Goal: Check status: Check status

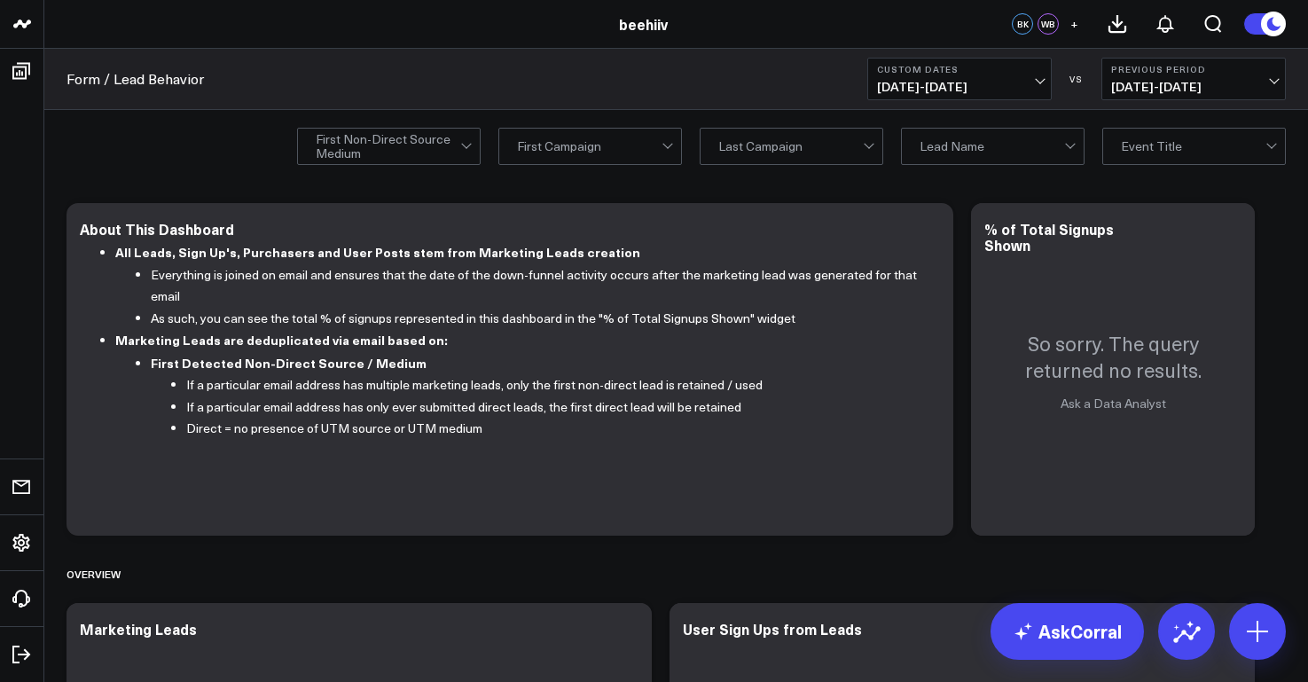
click at [1014, 72] on b "Custom Dates" at bounding box center [959, 69] width 165 height 11
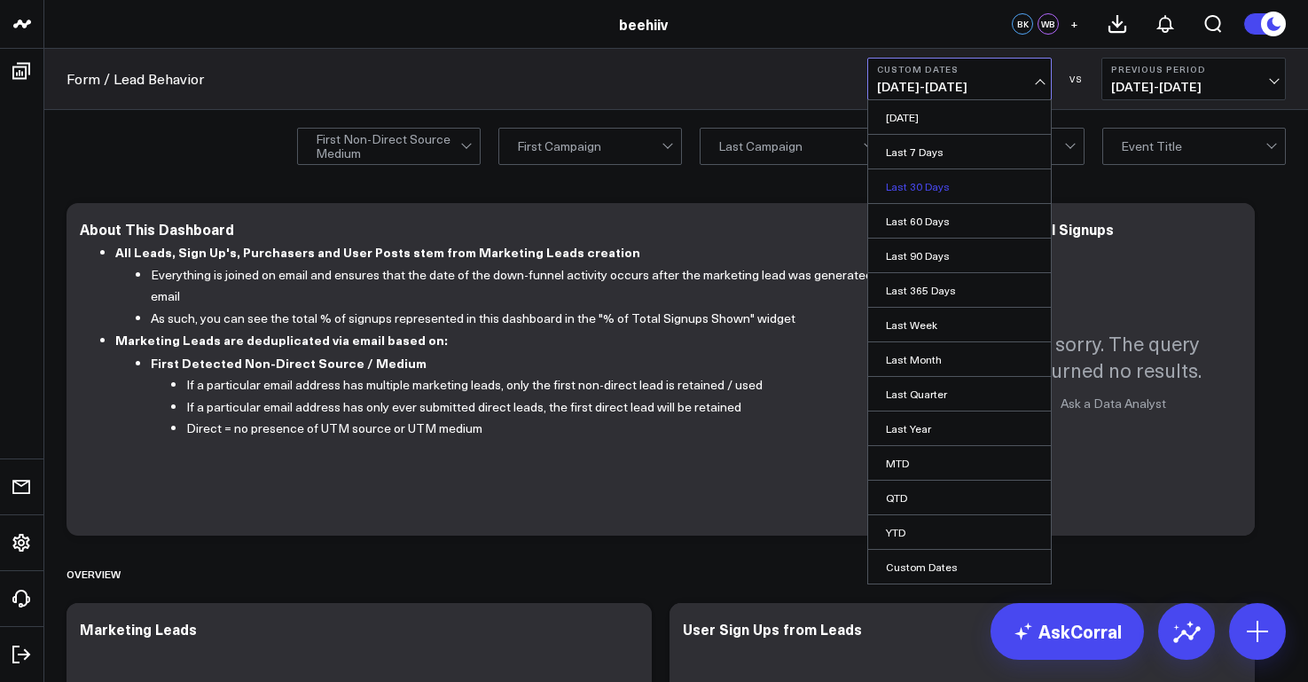
click at [942, 189] on link "Last 30 Days" at bounding box center [959, 186] width 183 height 34
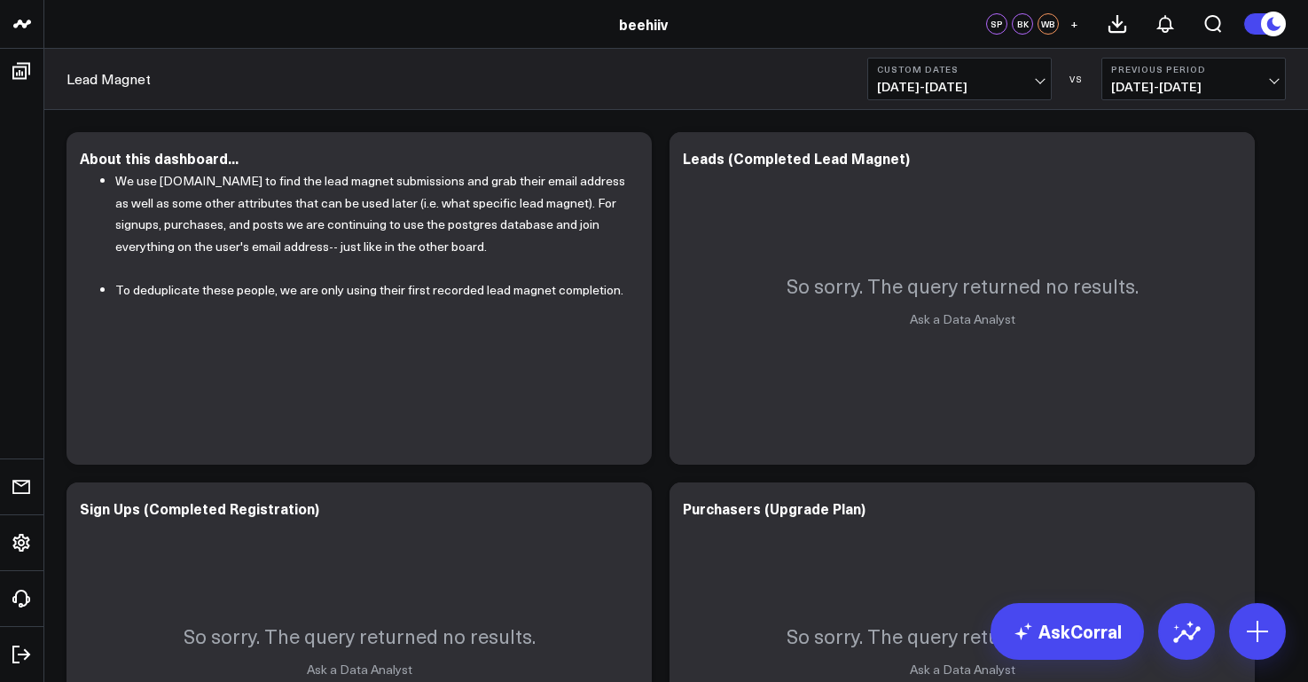
click at [1023, 94] on button "Custom Dates [DATE] - [DATE]" at bounding box center [959, 79] width 184 height 43
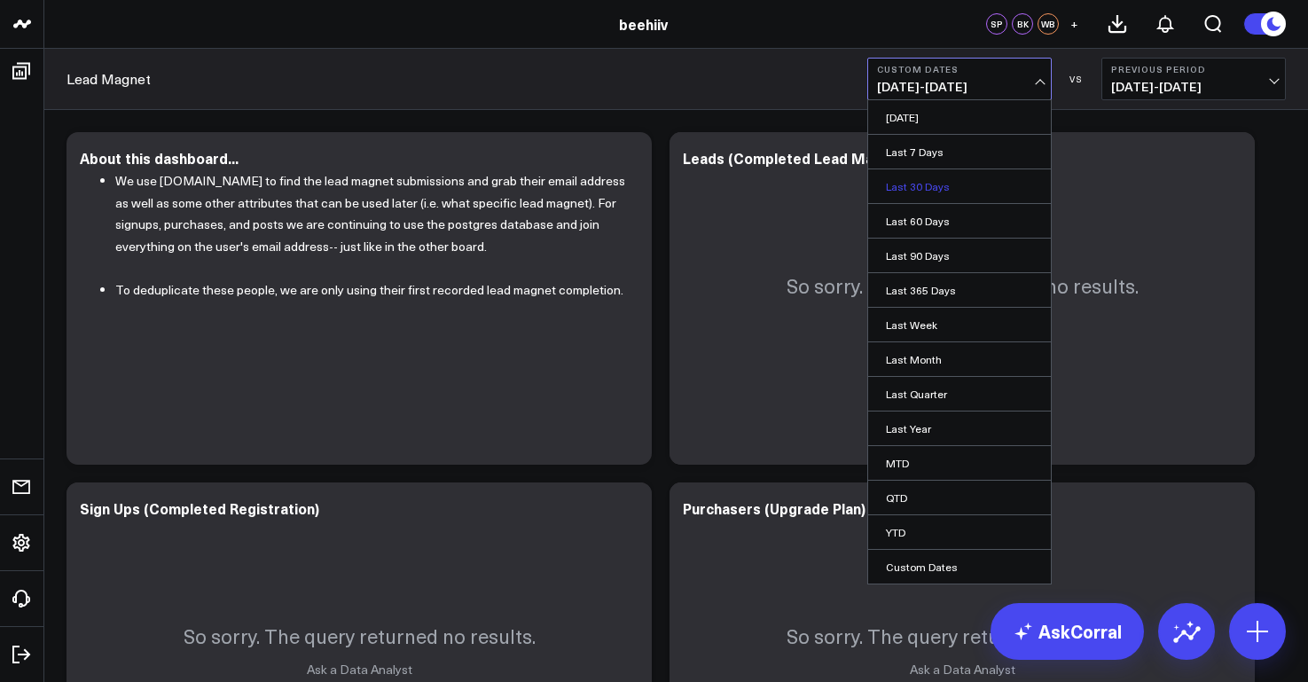
click at [943, 192] on link "Last 30 Days" at bounding box center [959, 186] width 183 height 34
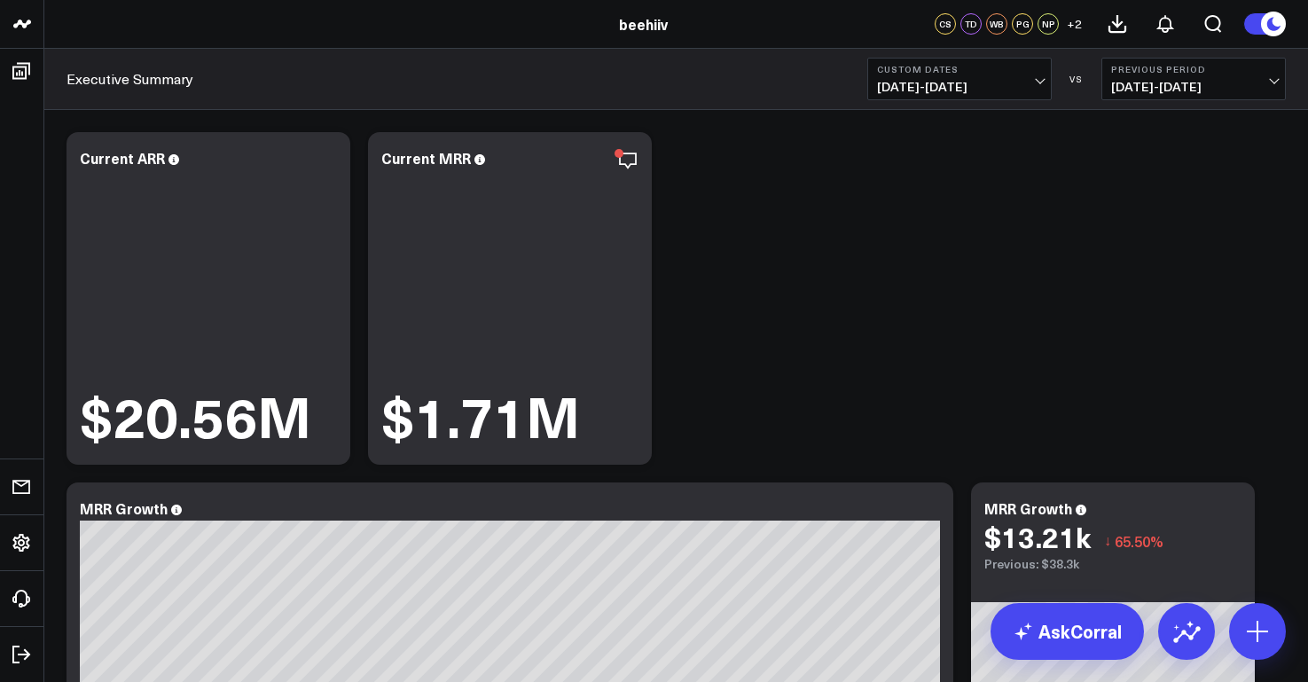
click at [955, 85] on span "[DATE] - [DATE]" at bounding box center [959, 87] width 165 height 14
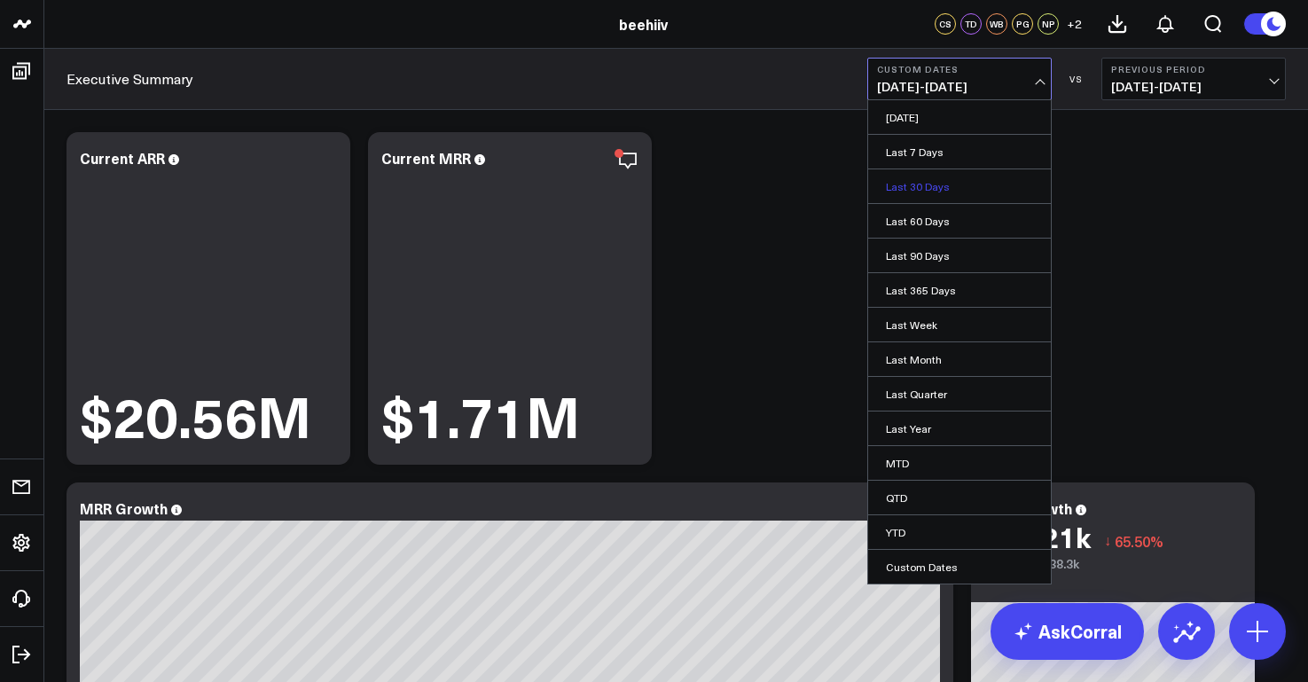
click at [944, 190] on link "Last 30 Days" at bounding box center [959, 186] width 183 height 34
